Goal: Information Seeking & Learning: Learn about a topic

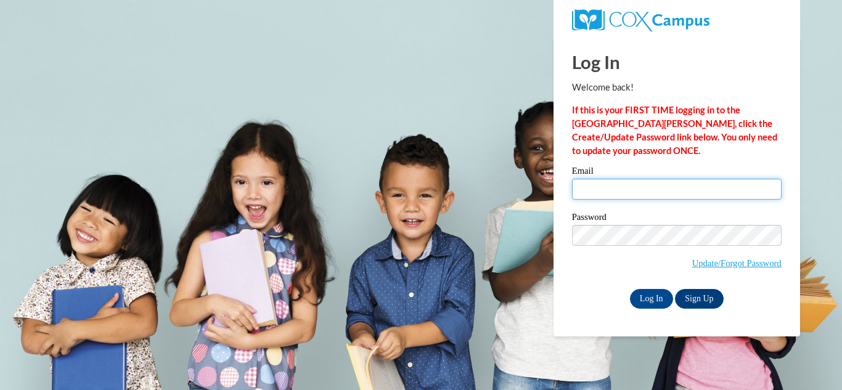
click at [599, 193] on input "Email" at bounding box center [676, 189] width 209 height 21
type input "mseifert@lomira.k12.wi.us"
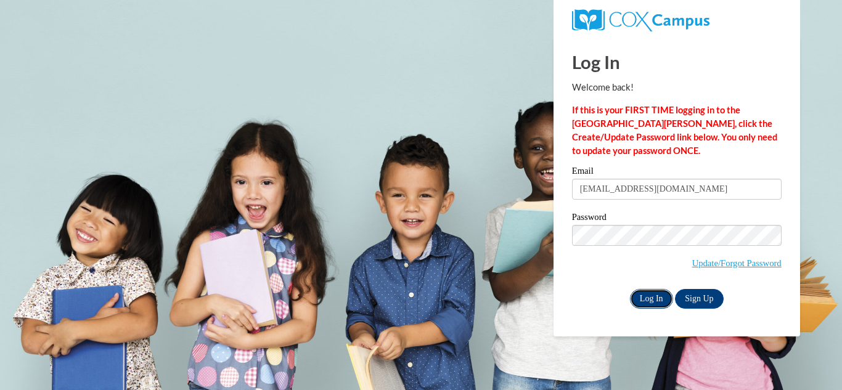
click at [652, 296] on input "Log In" at bounding box center [651, 299] width 43 height 20
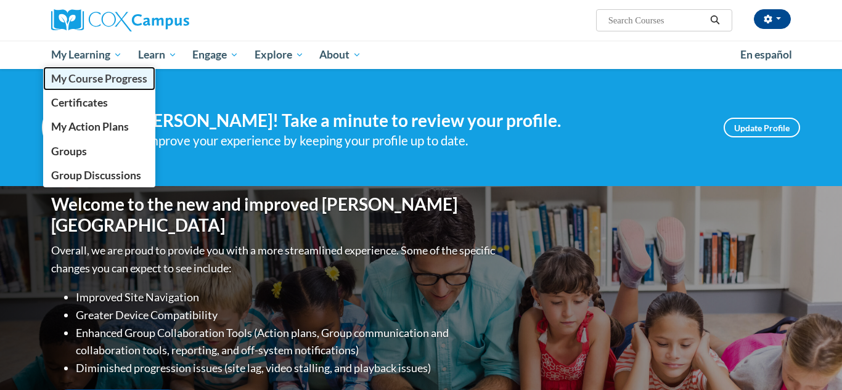
click at [117, 75] on span "My Course Progress" at bounding box center [99, 78] width 96 height 13
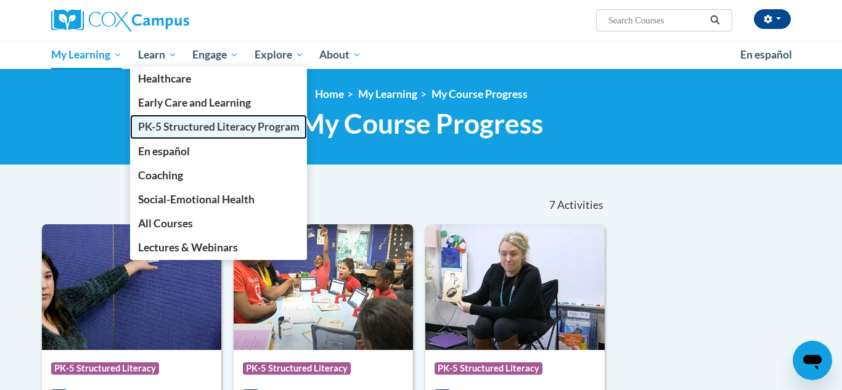
click at [186, 126] on span "PK-5 Structured Literacy Program" at bounding box center [218, 126] width 161 height 13
